Goal: Transaction & Acquisition: Purchase product/service

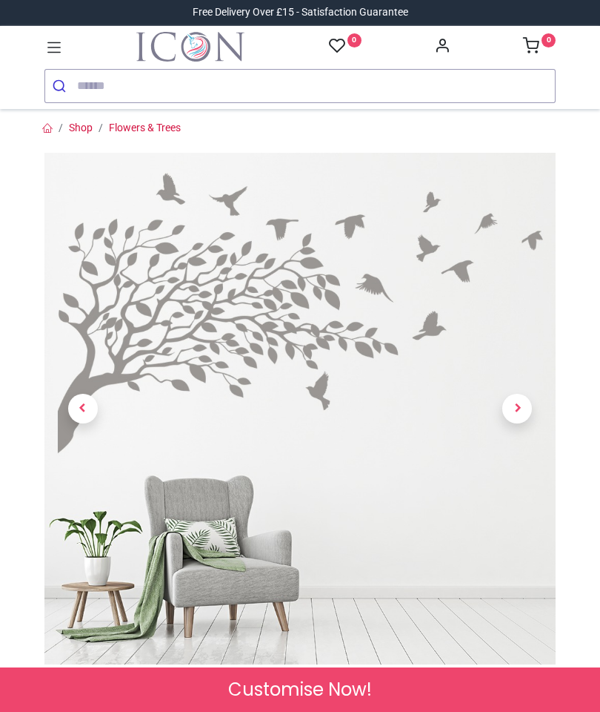
click at [57, 46] on icon at bounding box center [53, 47] width 19 height 19
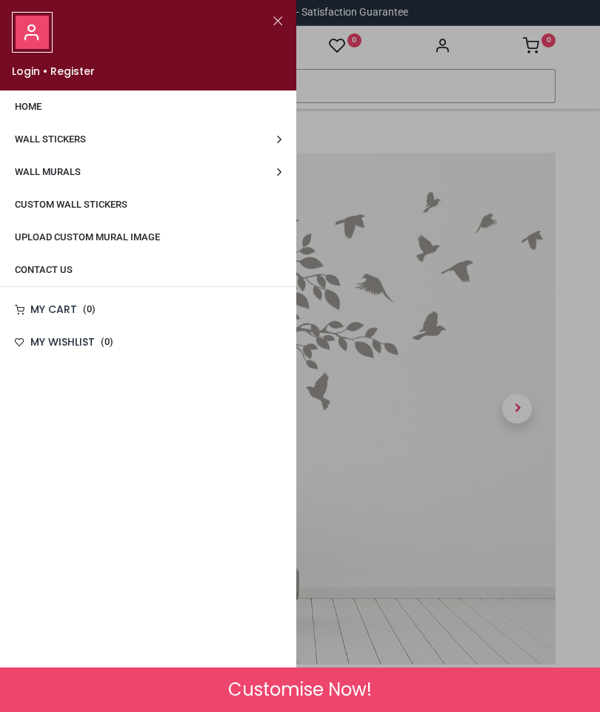
click at [277, 145] on link "Wall Stickers" at bounding box center [148, 139] width 297 height 33
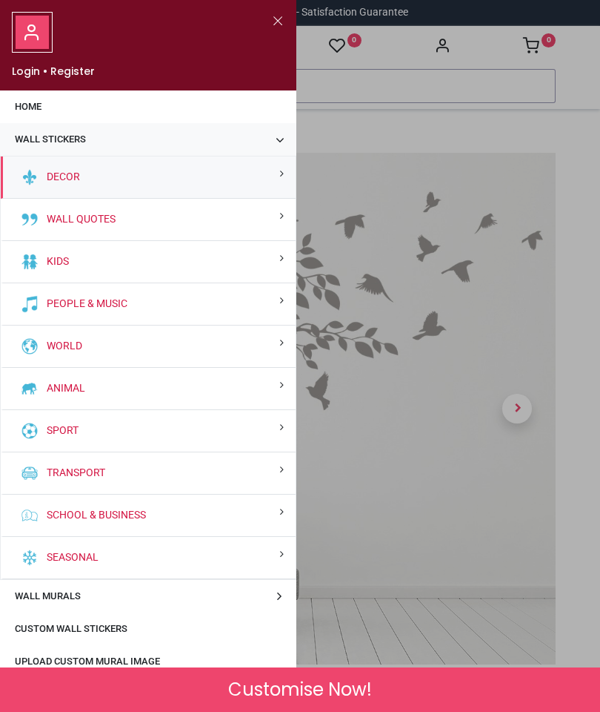
click at [46, 176] on link "Decor" at bounding box center [60, 177] width 39 height 15
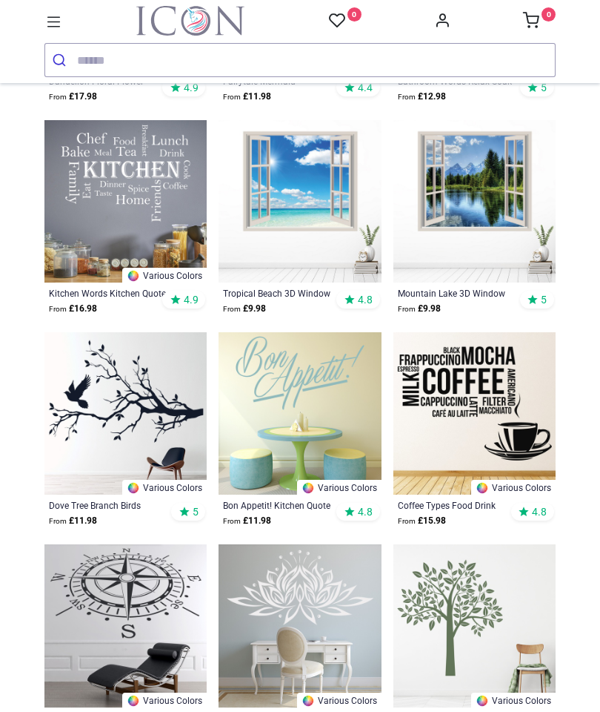
scroll to position [430, 0]
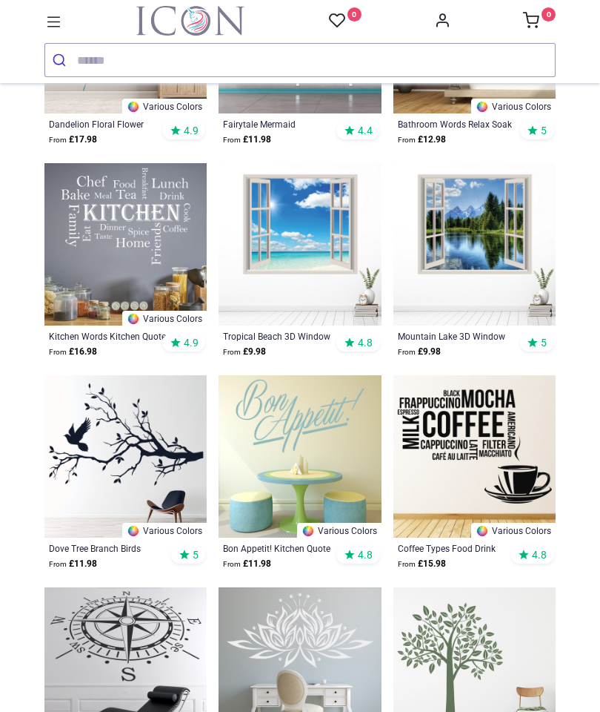
click at [484, 254] on img at bounding box center [475, 244] width 162 height 162
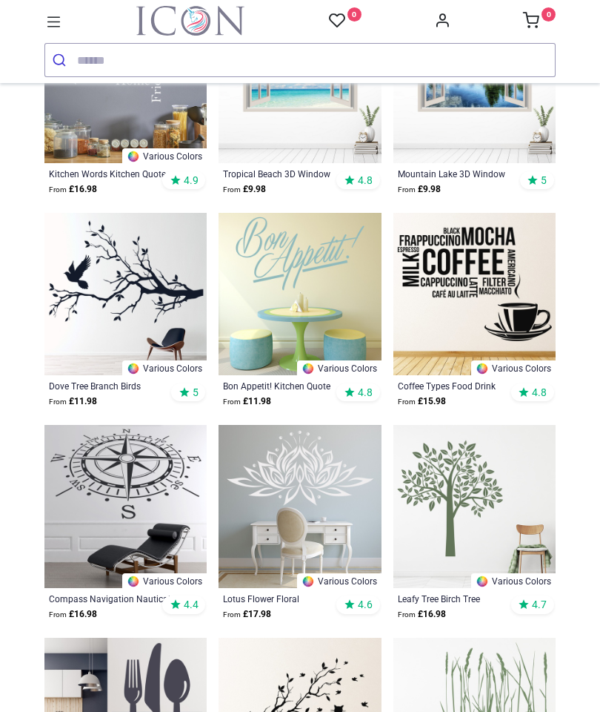
scroll to position [592, 0]
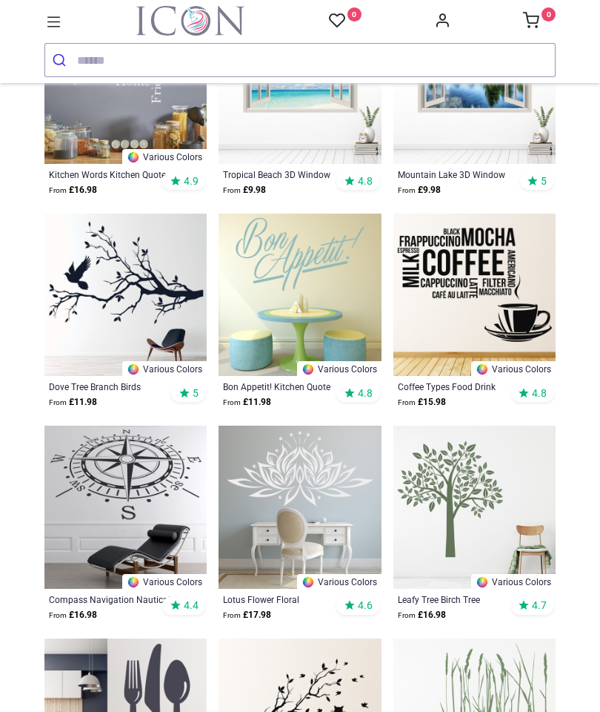
click at [490, 295] on img at bounding box center [475, 294] width 162 height 162
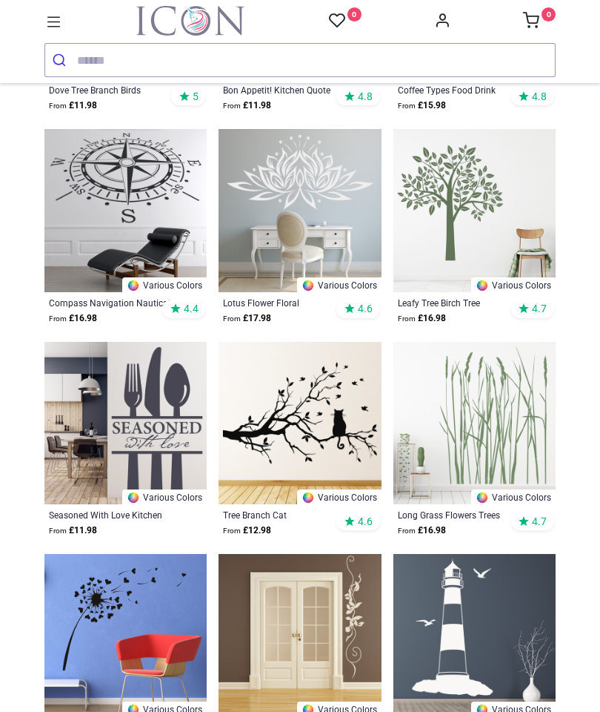
scroll to position [889, 0]
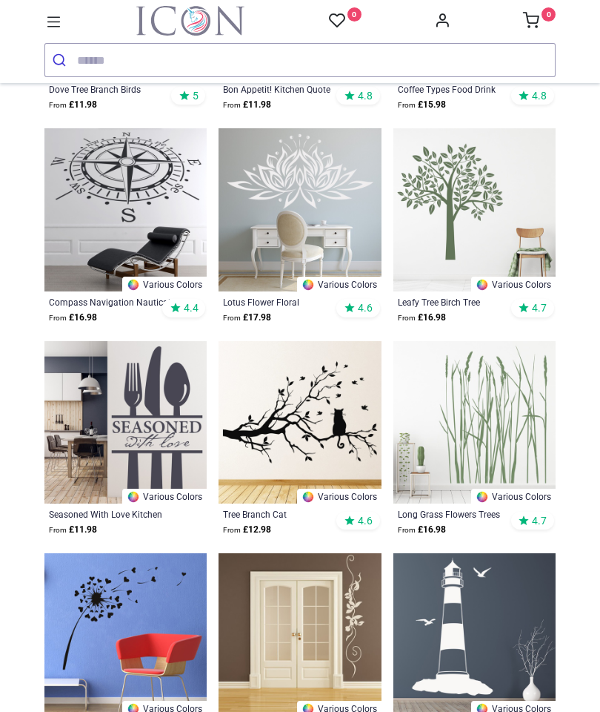
click at [463, 216] on img at bounding box center [475, 209] width 162 height 162
click at [60, 19] on icon at bounding box center [53, 22] width 19 height 19
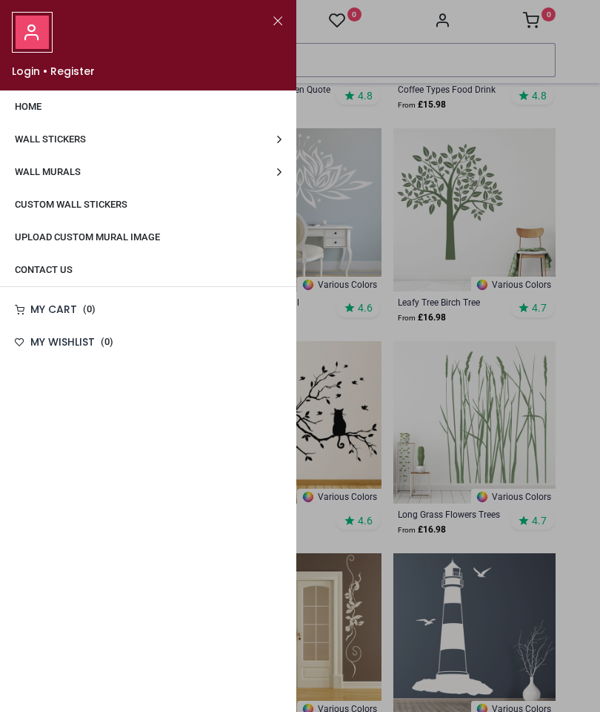
click at [27, 145] on span "Wall Stickers" at bounding box center [50, 139] width 71 height 13
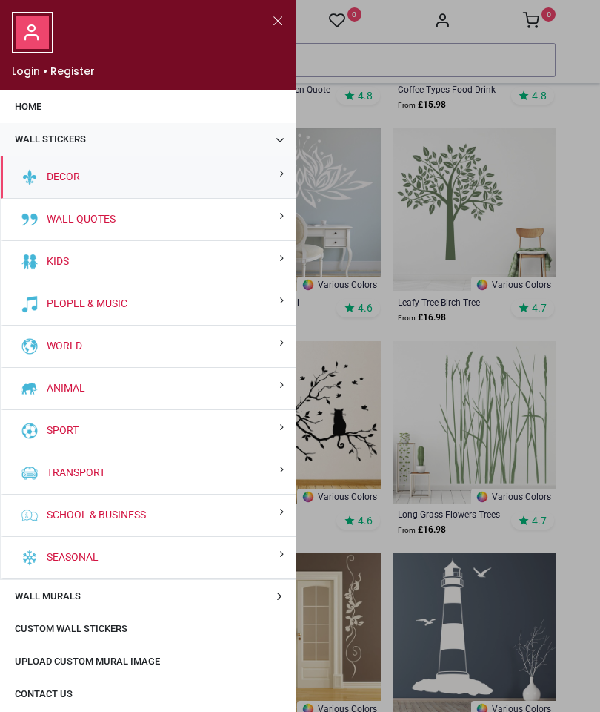
click at [57, 555] on link "Seasonal" at bounding box center [70, 557] width 58 height 15
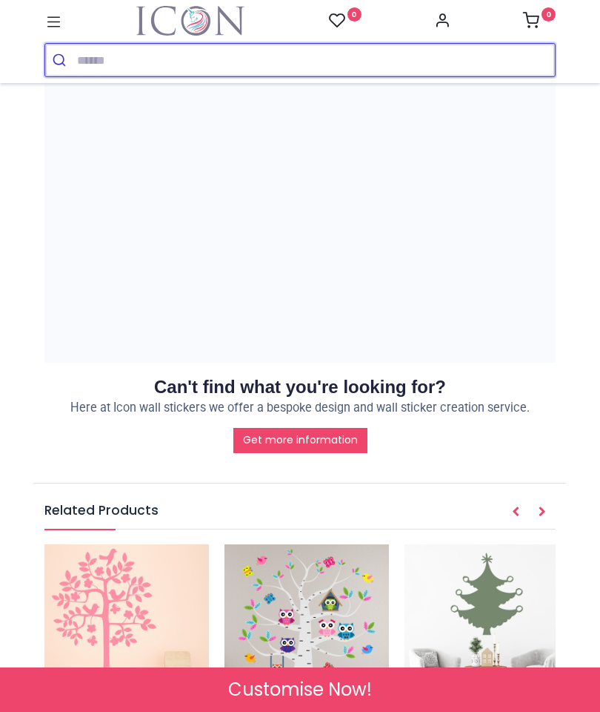
scroll to position [2023, 0]
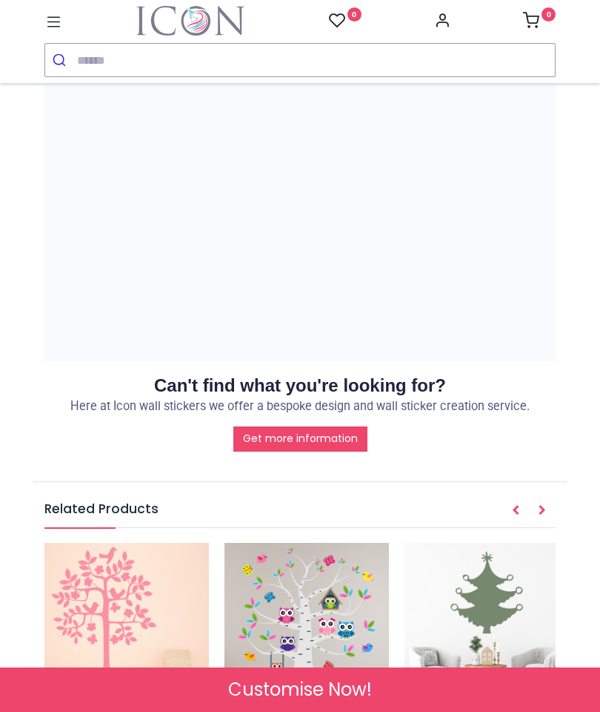
click at [538, 543] on img at bounding box center [487, 625] width 165 height 165
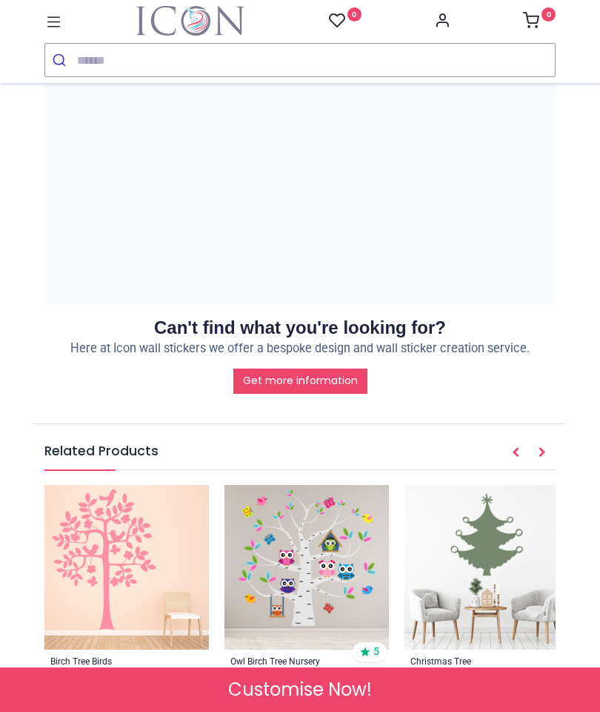
scroll to position [2051, 0]
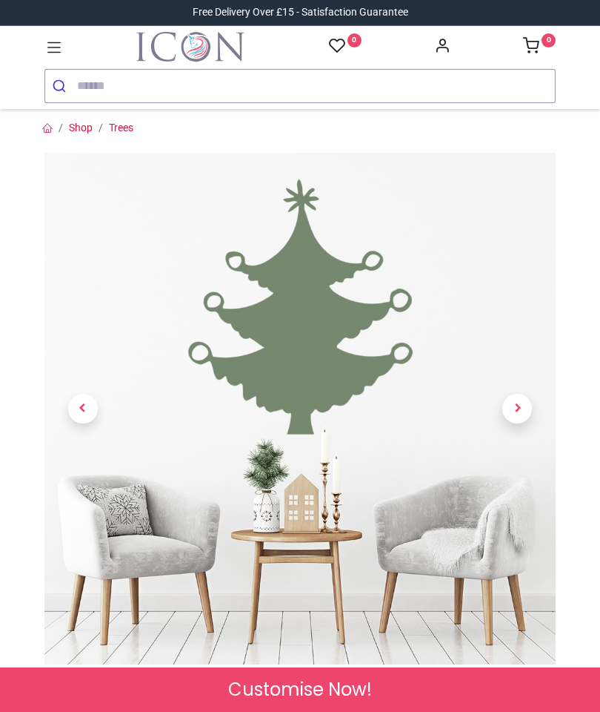
scroll to position [-4, 0]
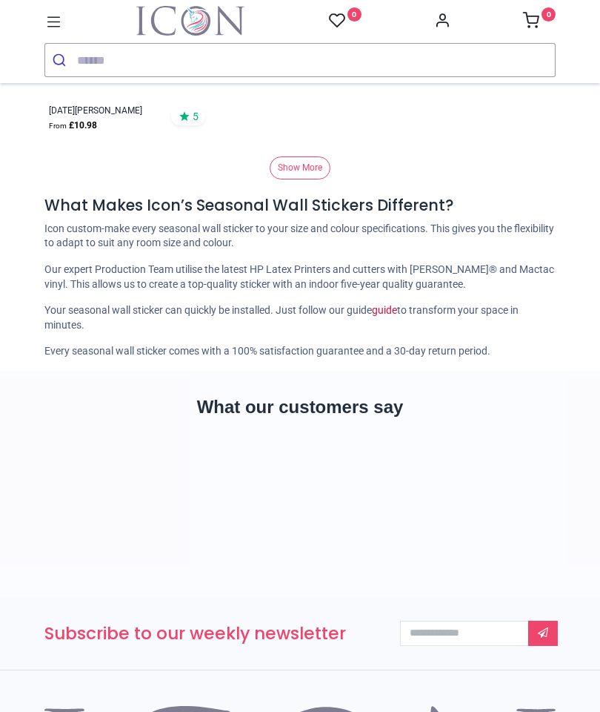
scroll to position [756, 0]
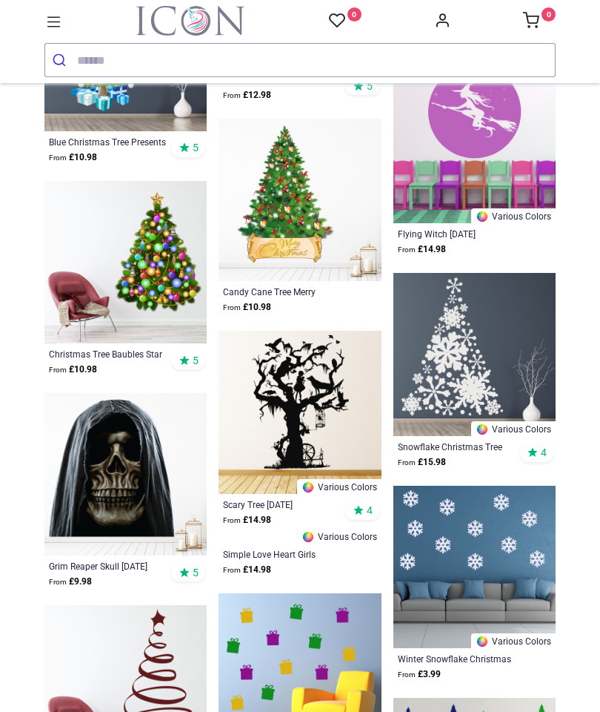
scroll to position [2700, 0]
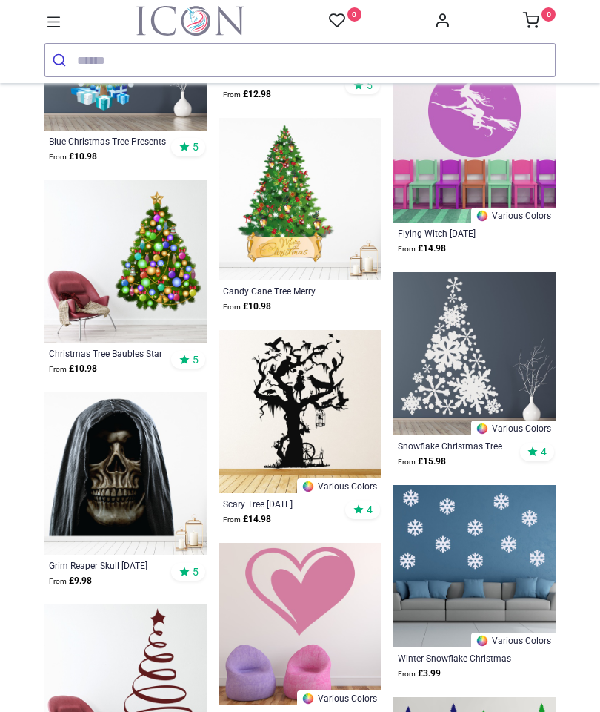
click at [291, 224] on img at bounding box center [300, 199] width 162 height 162
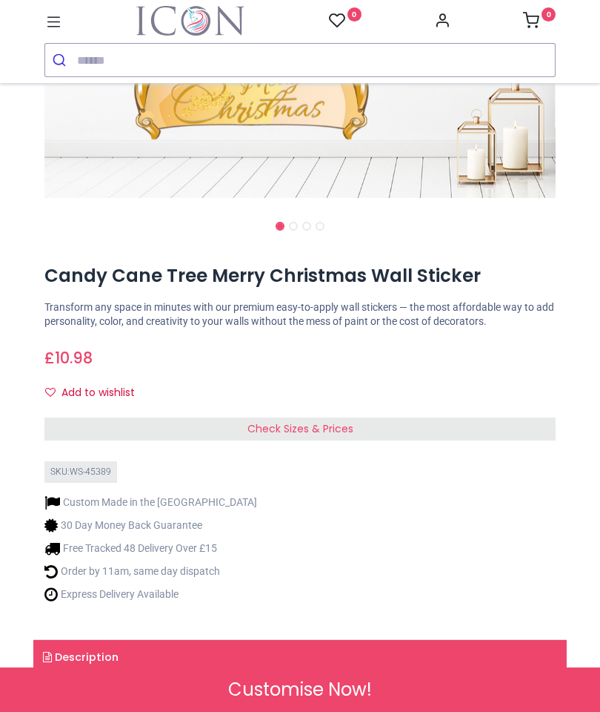
scroll to position [440, 0]
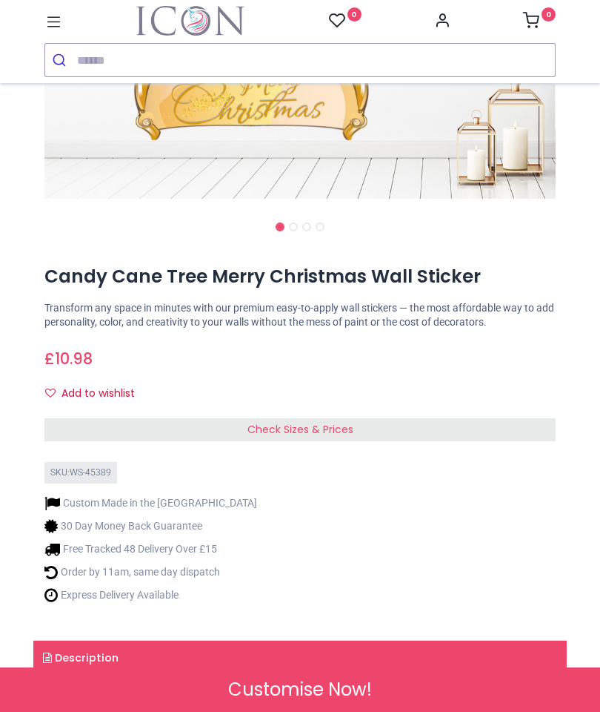
click at [264, 437] on span "Check Sizes & Prices" at bounding box center [301, 429] width 106 height 15
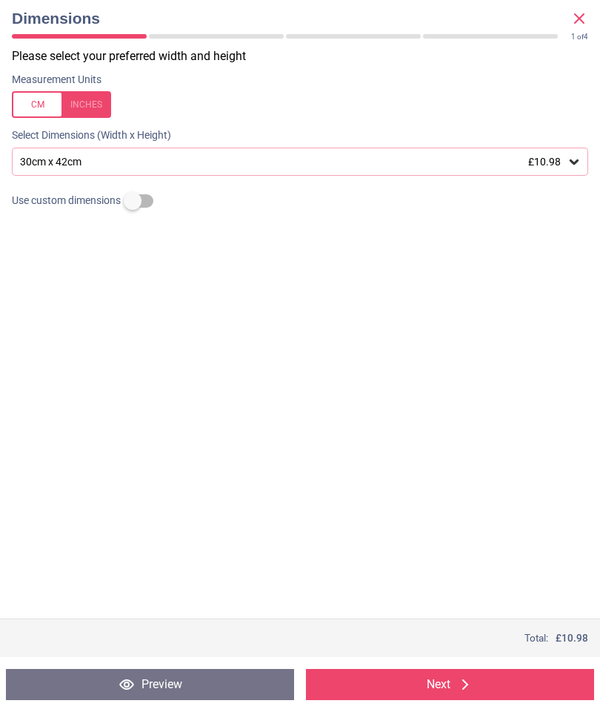
click at [553, 165] on span "£10.98" at bounding box center [545, 162] width 33 height 12
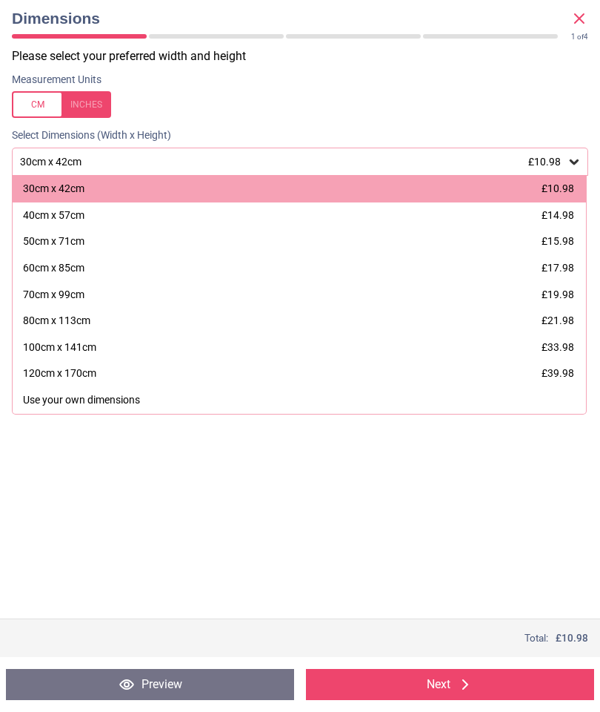
click at [41, 372] on div "120cm x 170cm" at bounding box center [59, 373] width 73 height 15
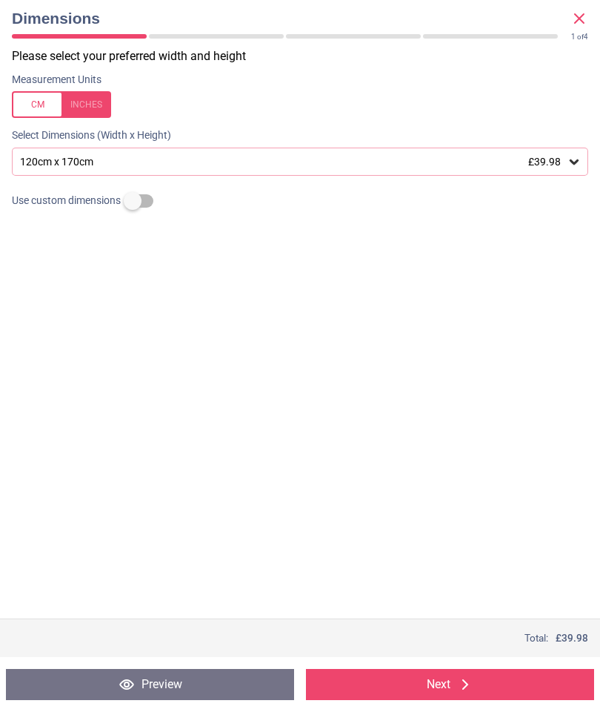
click at [411, 683] on button "Next" at bounding box center [450, 684] width 288 height 31
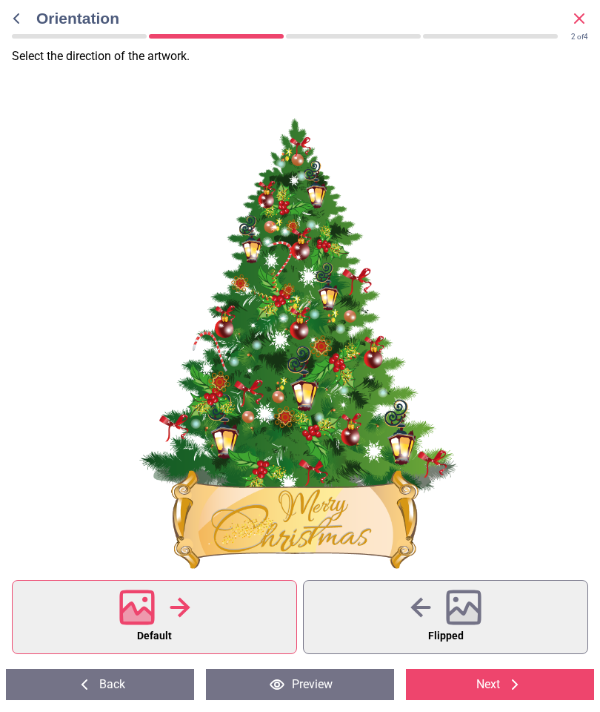
click at [514, 458] on div at bounding box center [298, 343] width 597 height 460
click at [458, 617] on icon at bounding box center [464, 616] width 32 height 26
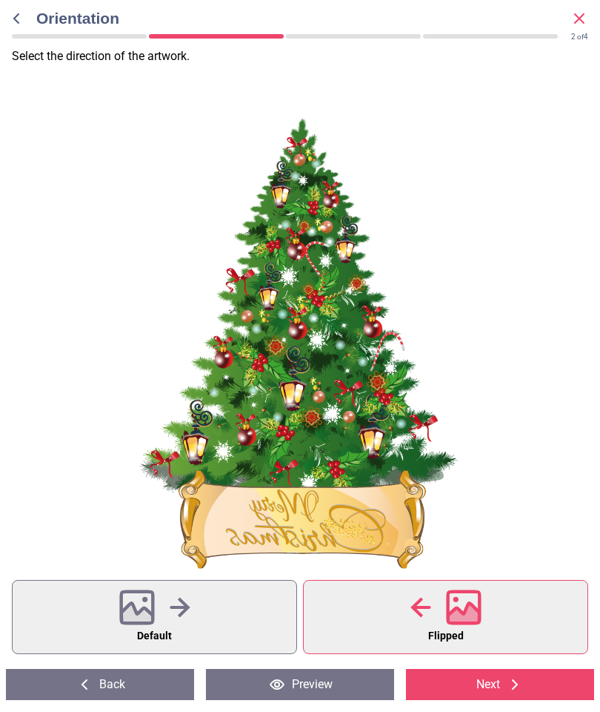
click at [133, 609] on icon at bounding box center [137, 616] width 32 height 26
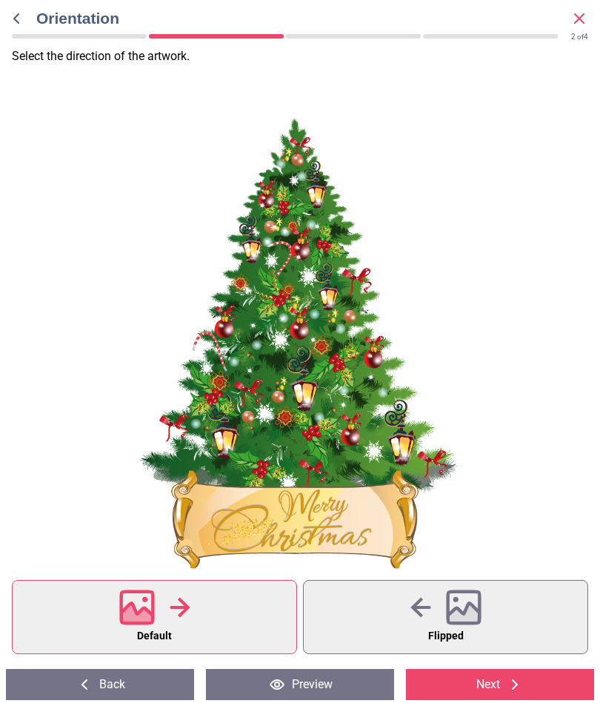
click at [325, 689] on button "Preview" at bounding box center [300, 684] width 188 height 31
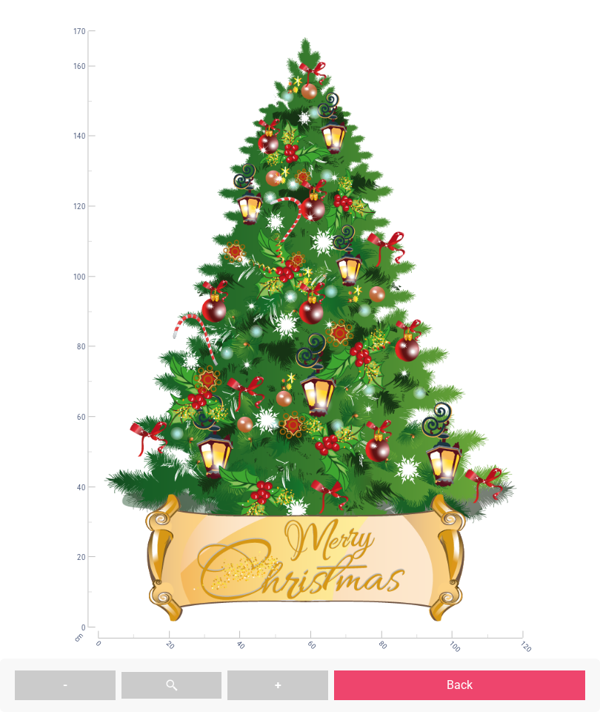
click at [468, 687] on button "Back" at bounding box center [459, 685] width 251 height 30
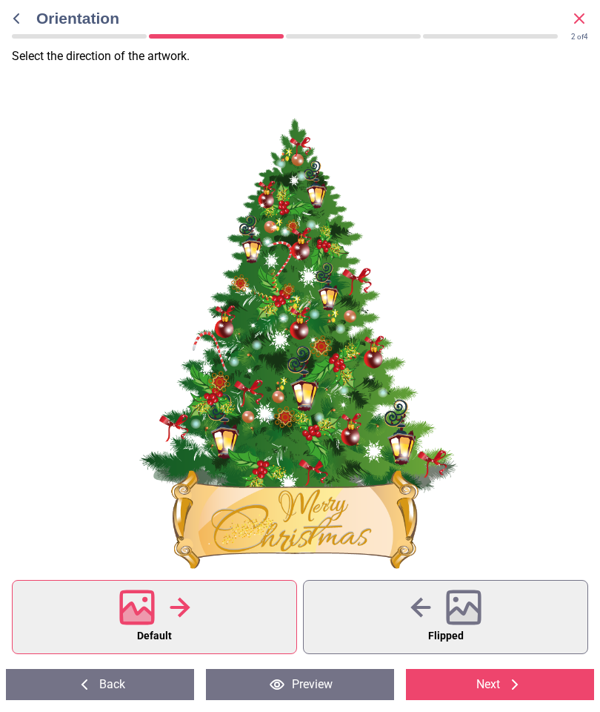
click at [495, 685] on button "Next" at bounding box center [500, 684] width 188 height 31
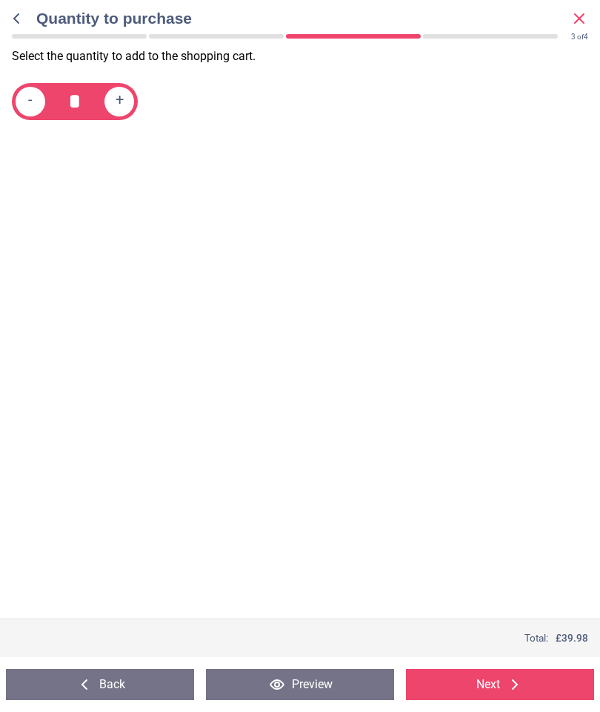
click at [489, 681] on button "Next" at bounding box center [500, 684] width 188 height 31
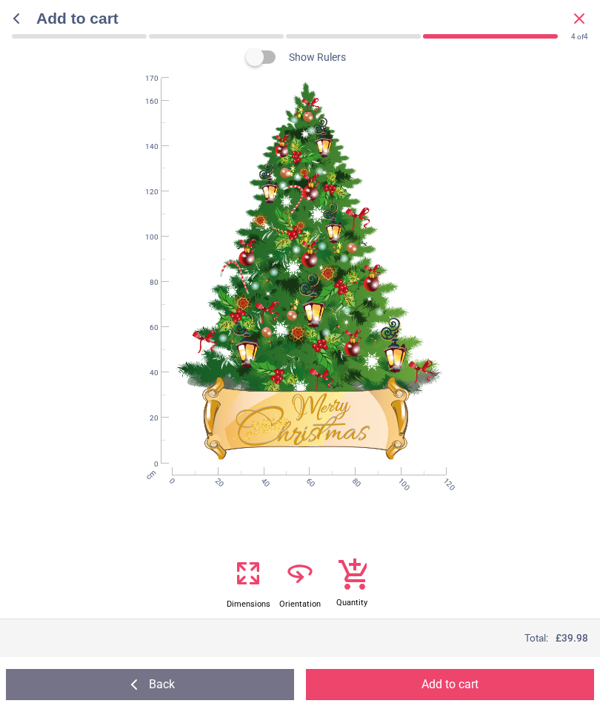
click at [452, 680] on button "Add to cart" at bounding box center [450, 684] width 288 height 31
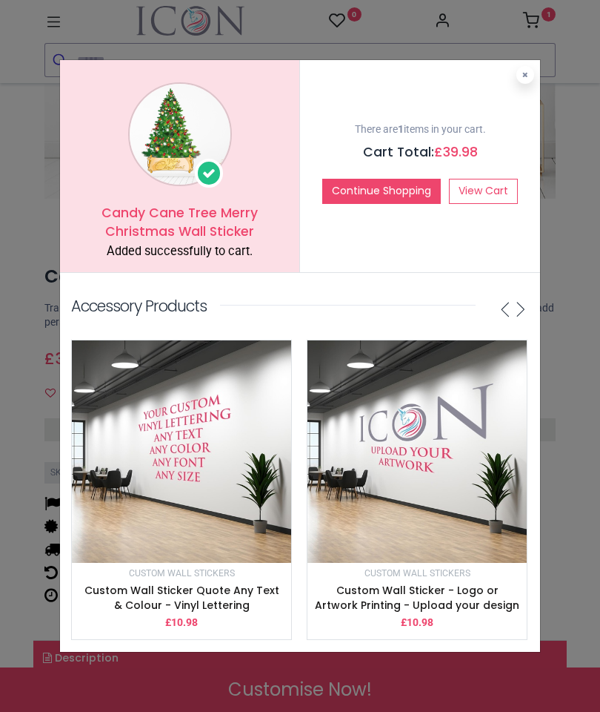
click at [523, 74] on icon at bounding box center [526, 74] width 6 height 7
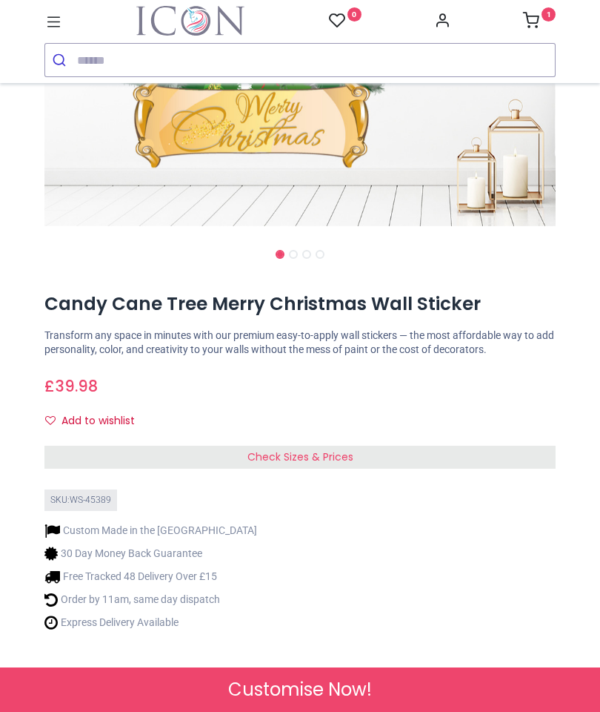
scroll to position [414, 0]
